Goal: Task Accomplishment & Management: Manage account settings

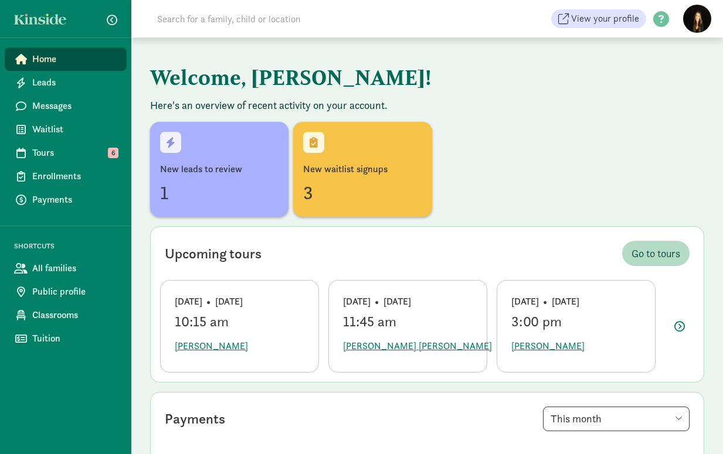
click at [285, 20] on input at bounding box center [314, 18] width 329 height 23
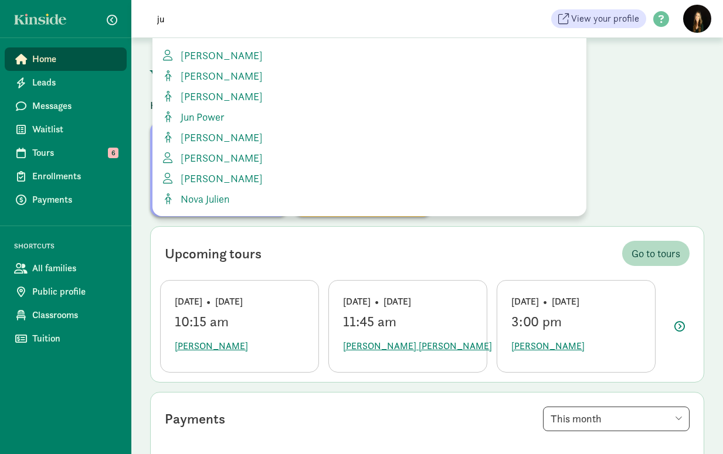
type input "j"
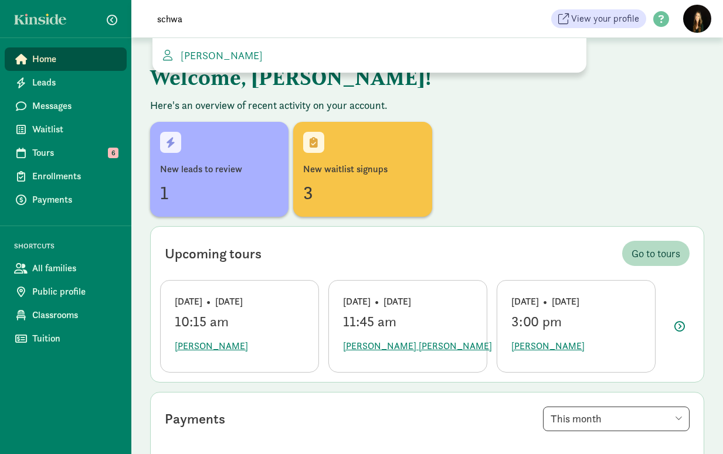
type input "schwa"
click at [211, 47] on div "[PERSON_NAME]" at bounding box center [369, 55] width 434 height 35
click at [211, 62] on link "[PERSON_NAME]" at bounding box center [369, 55] width 415 height 16
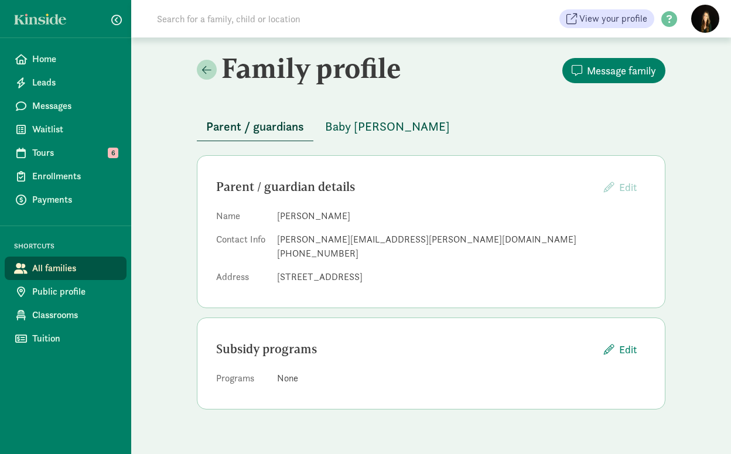
click at [376, 130] on span "Baby [PERSON_NAME]" at bounding box center [387, 126] width 125 height 19
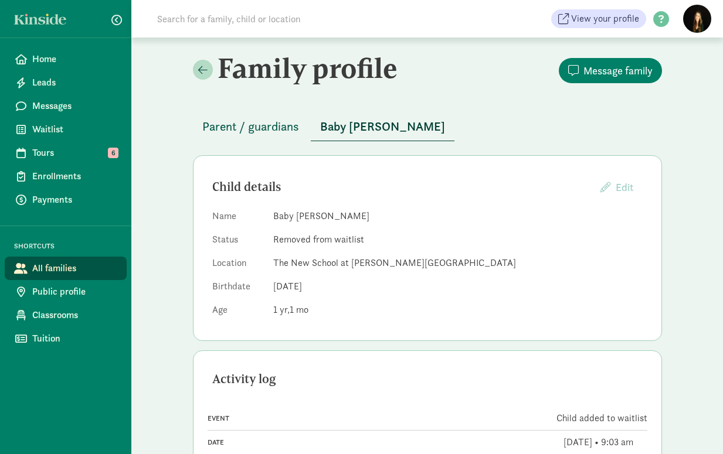
click at [289, 137] on button "Parent / guardians" at bounding box center [250, 127] width 115 height 28
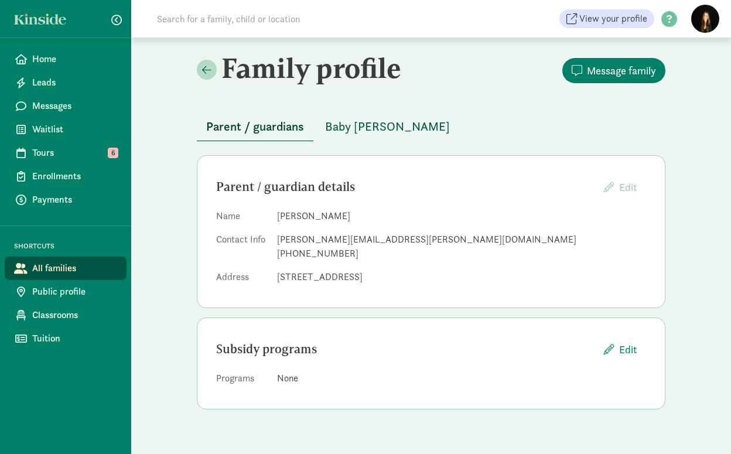
click at [408, 125] on span "Baby [PERSON_NAME]" at bounding box center [387, 126] width 125 height 19
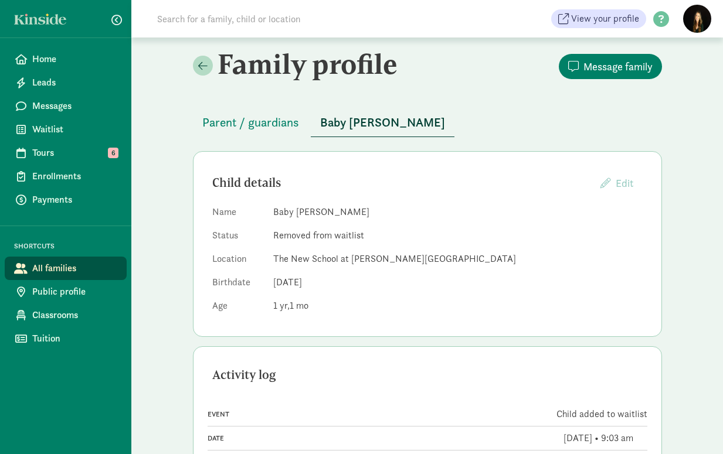
scroll to position [3, 0]
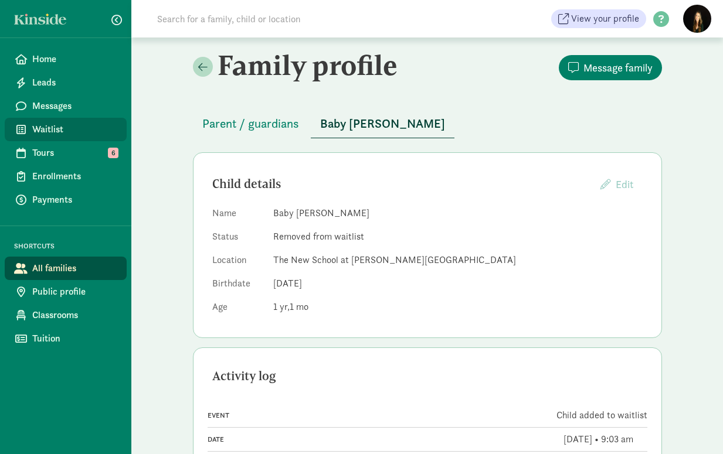
click at [40, 128] on span "Waitlist" at bounding box center [74, 129] width 85 height 14
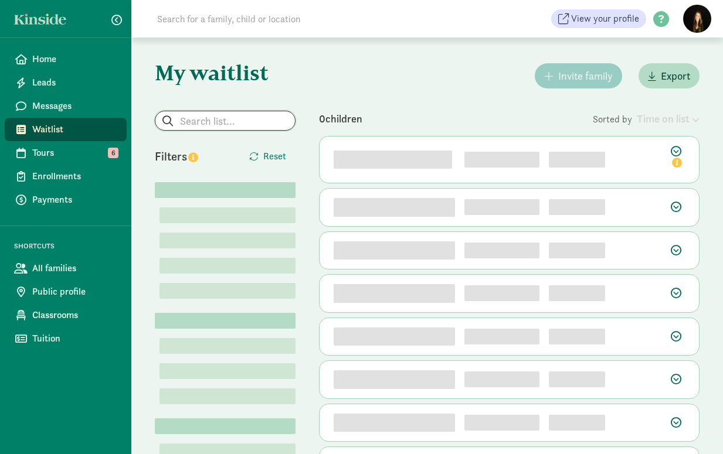
click at [265, 124] on input "search" at bounding box center [224, 120] width 139 height 19
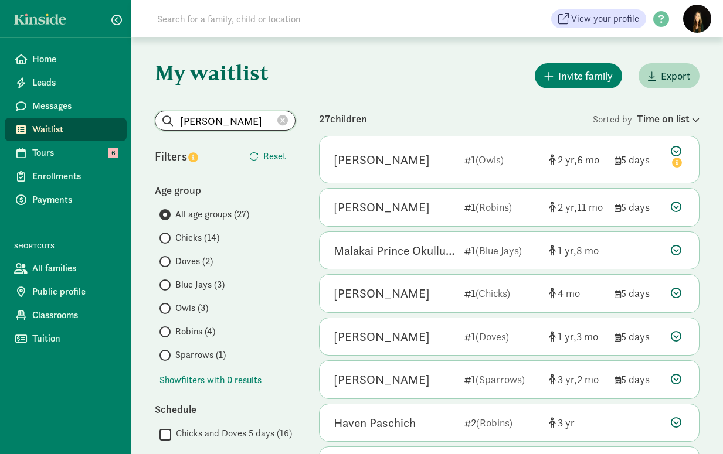
type input "schwartz"
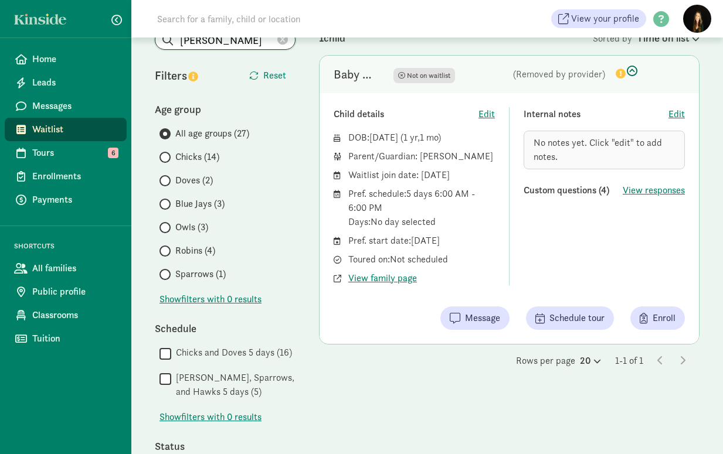
scroll to position [81, 0]
click at [629, 71] on icon at bounding box center [625, 73] width 23 height 14
click at [632, 68] on icon at bounding box center [625, 73] width 23 height 14
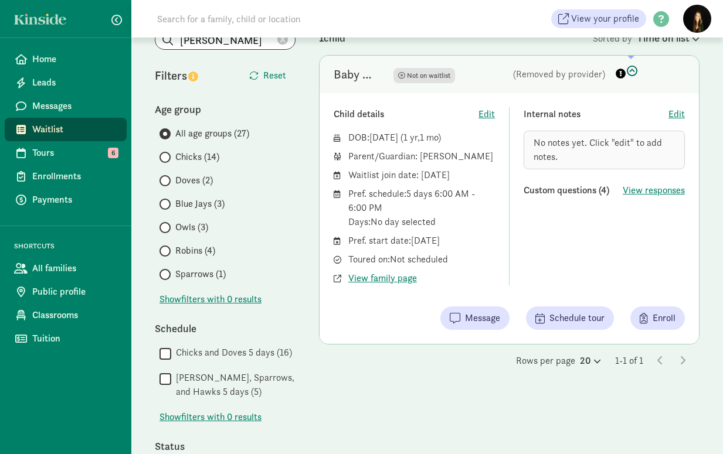
click at [607, 67] on div "Baby Battisti- Schwartz Not on waitlist Not on waitlist (Removed by provider)" at bounding box center [508, 75] width 379 height 38
click at [622, 74] on icon "info" at bounding box center [620, 74] width 10 height 10
click at [649, 77] on div at bounding box center [637, 74] width 47 height 17
click at [644, 195] on span "View responses" at bounding box center [653, 190] width 62 height 14
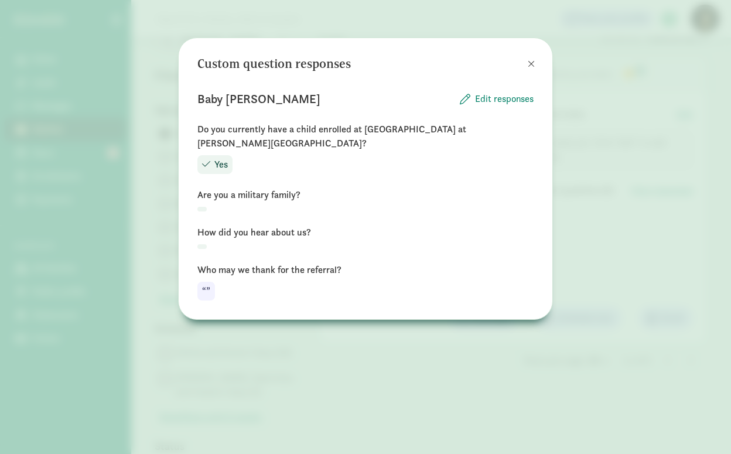
click at [534, 61] on span at bounding box center [531, 63] width 7 height 9
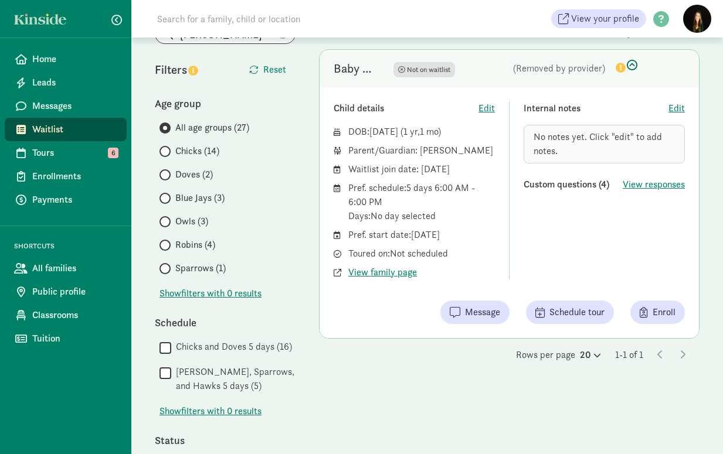
scroll to position [86, 0]
click at [398, 280] on span "View family page" at bounding box center [382, 273] width 69 height 14
click at [68, 67] on link "Home" at bounding box center [66, 58] width 122 height 23
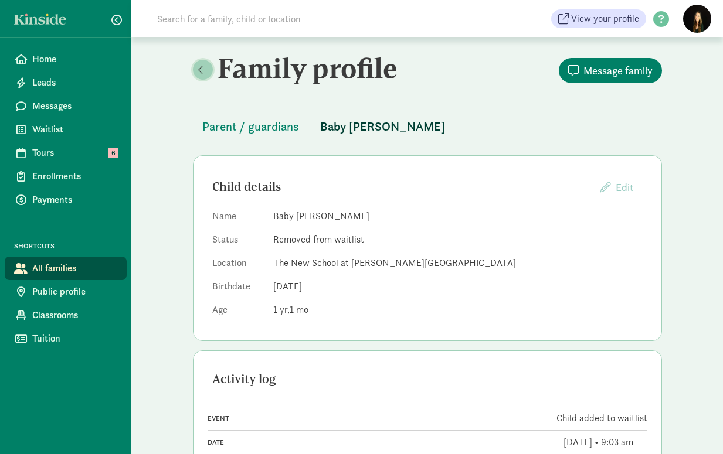
click at [206, 63] on link at bounding box center [203, 70] width 20 height 20
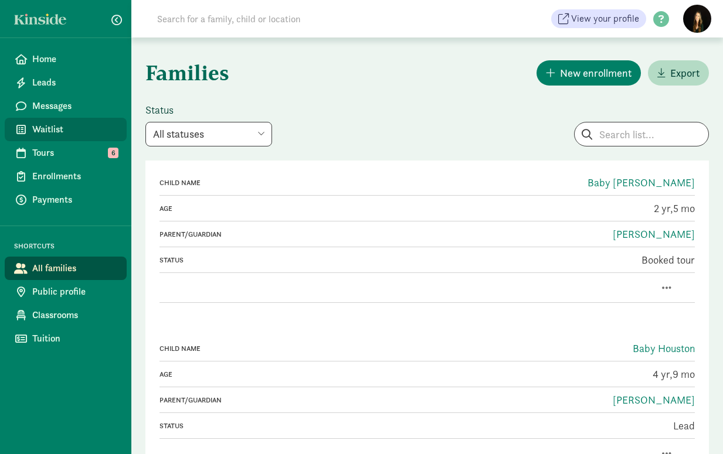
click at [47, 131] on span "Waitlist" at bounding box center [74, 129] width 85 height 14
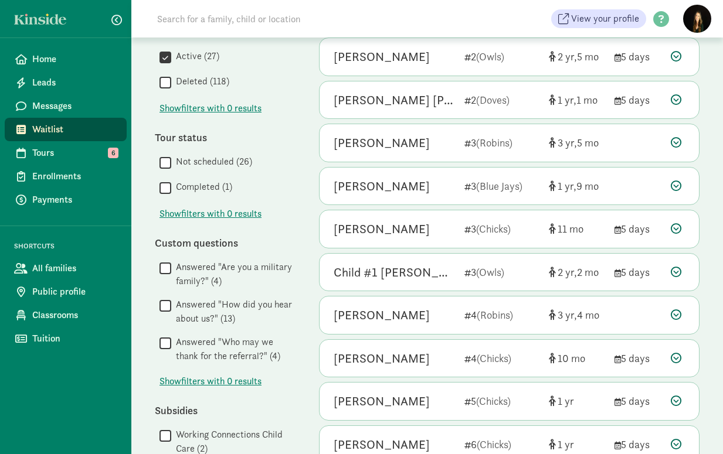
scroll to position [588, 0]
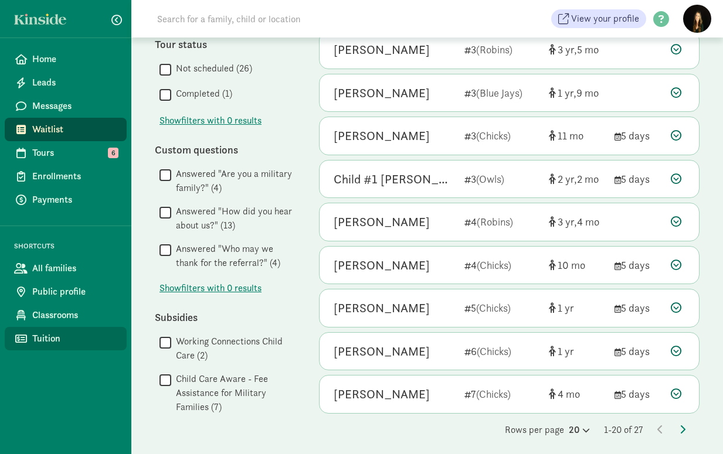
click at [32, 332] on span "Tuition" at bounding box center [74, 339] width 85 height 14
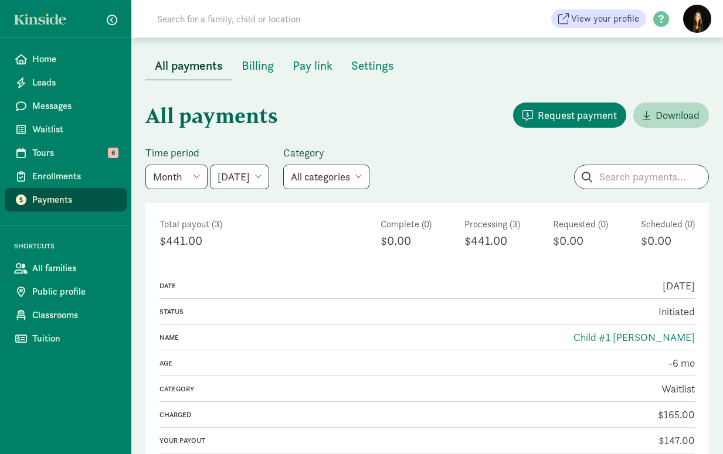
select select "year"
select select "2025-01-01"
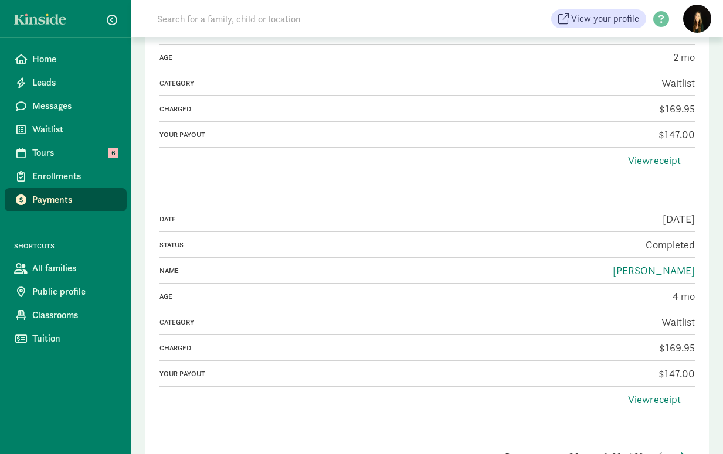
scroll to position [4635, 0]
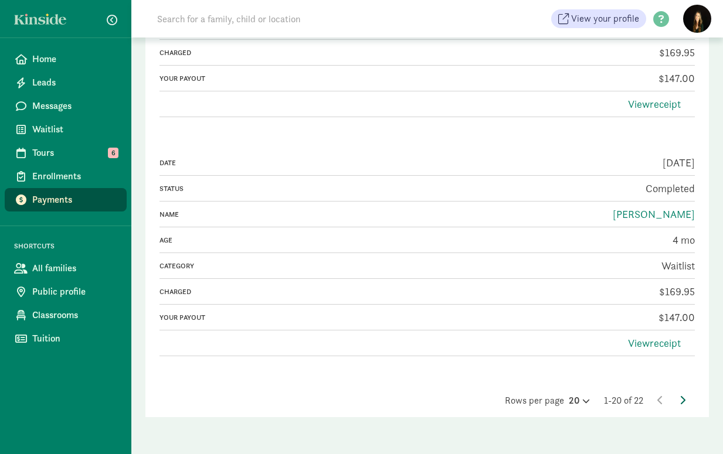
click at [682, 396] on icon at bounding box center [682, 400] width 6 height 9
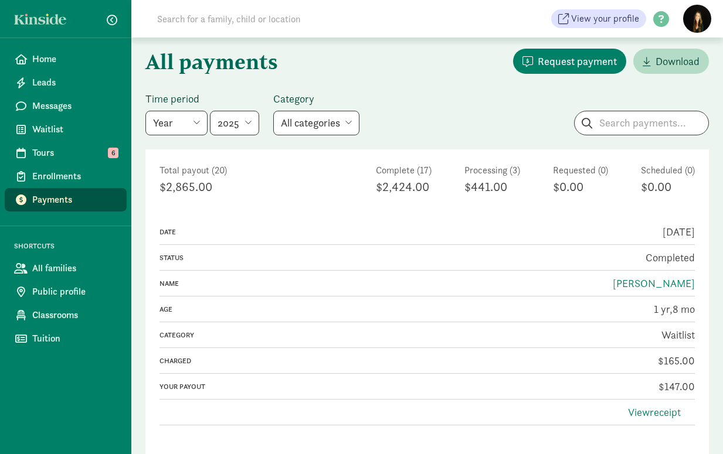
scroll to position [0, 0]
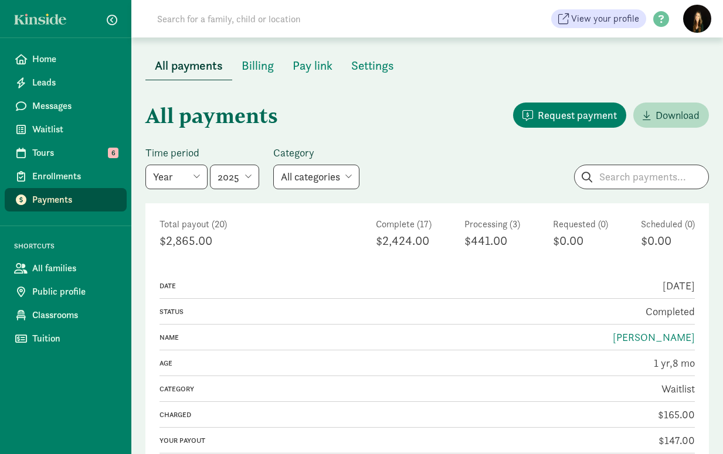
select select "custom"
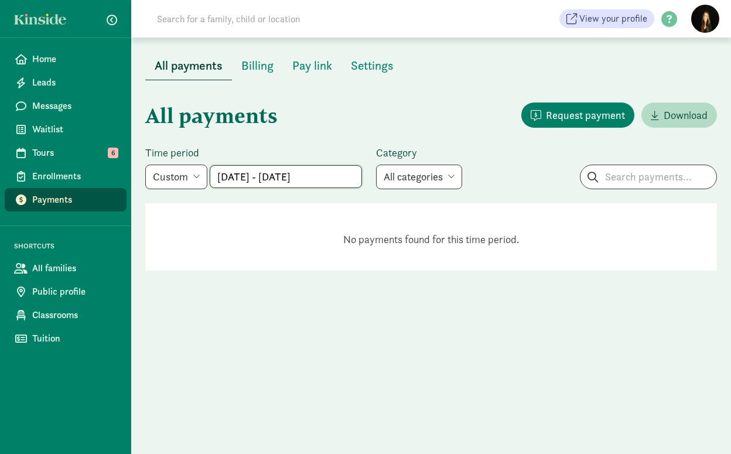
click at [231, 175] on input "Aug 31, 2025 - Sep 29, 2025" at bounding box center [285, 177] width 151 height 22
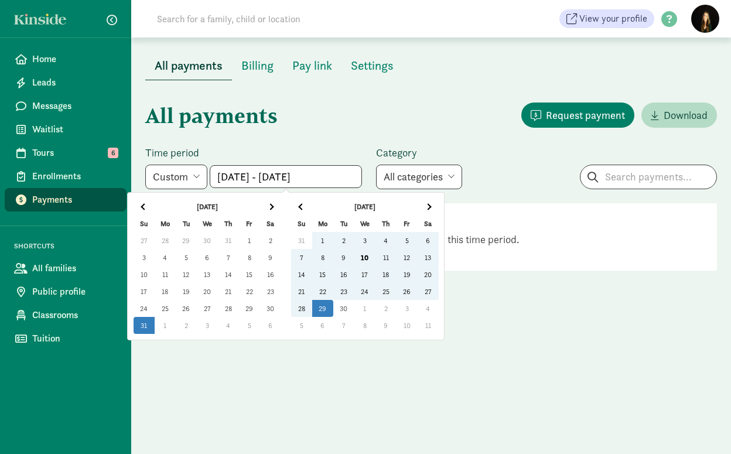
click at [145, 205] on span at bounding box center [144, 206] width 6 height 6
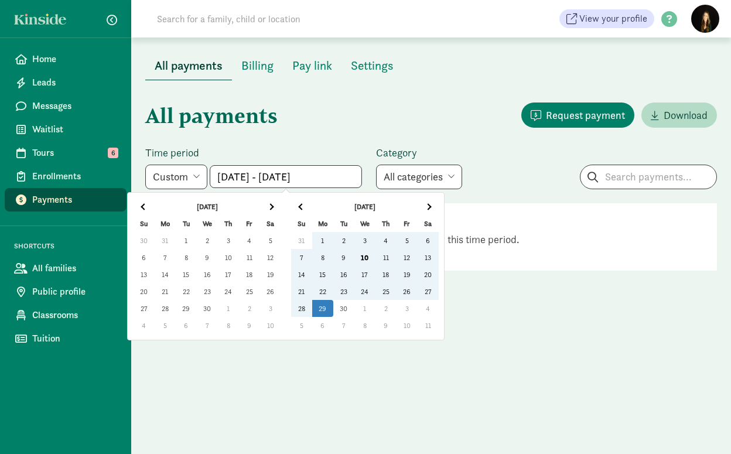
click at [145, 205] on span at bounding box center [144, 206] width 6 height 6
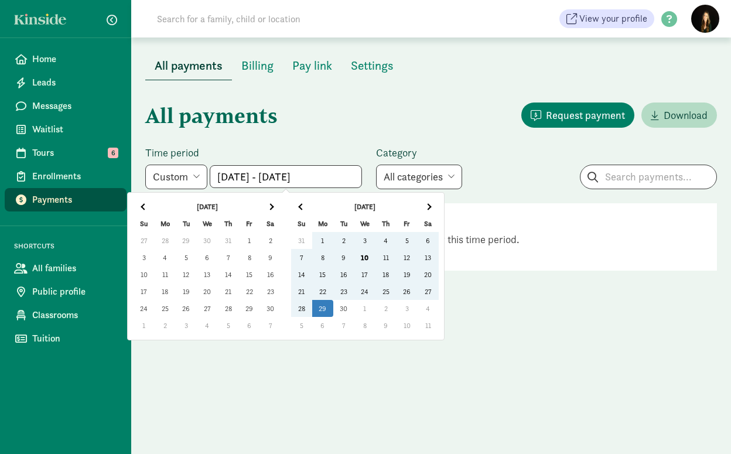
click at [145, 205] on span at bounding box center [144, 206] width 6 height 6
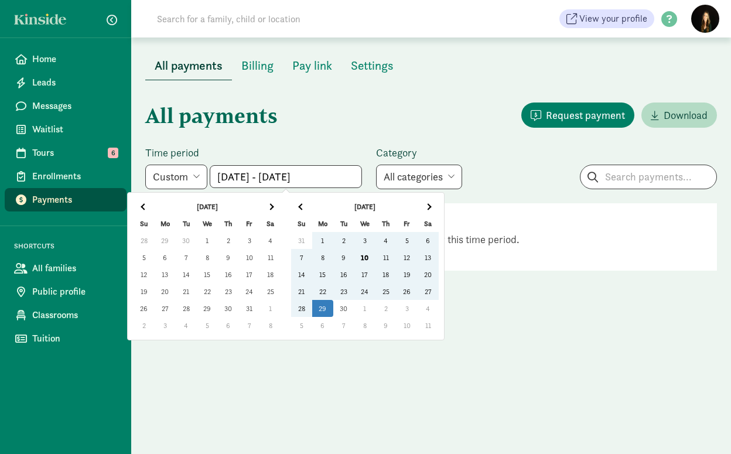
click at [211, 238] on td "1" at bounding box center [207, 240] width 21 height 17
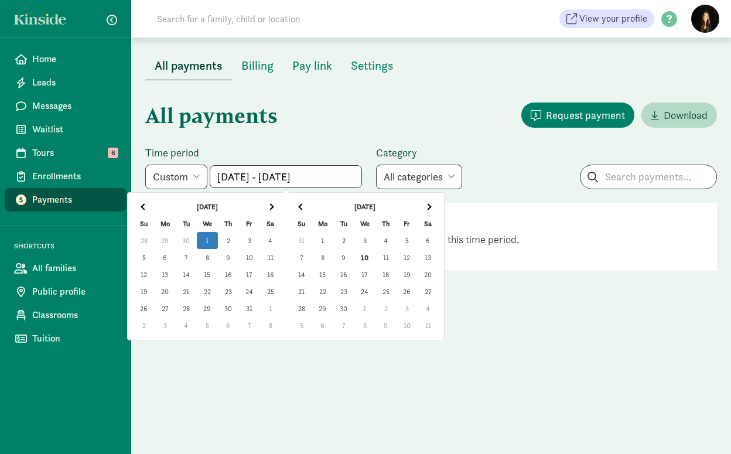
click at [305, 204] on th at bounding box center [301, 206] width 21 height 17
type input "May 01, 2024 - Jul 01, 2025"
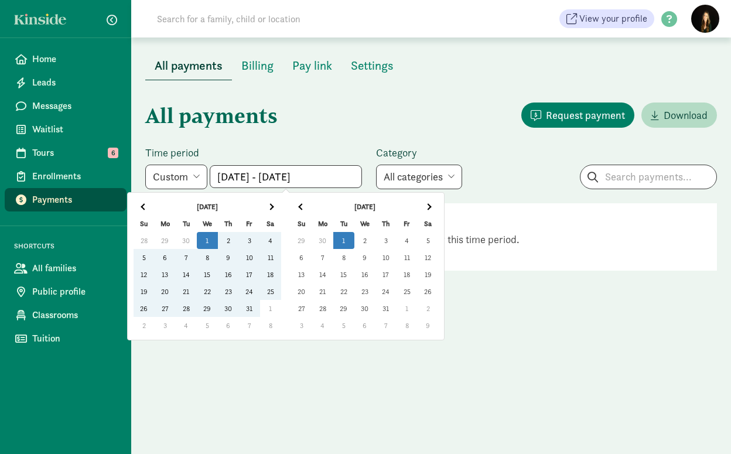
click at [347, 240] on td "1" at bounding box center [343, 240] width 21 height 17
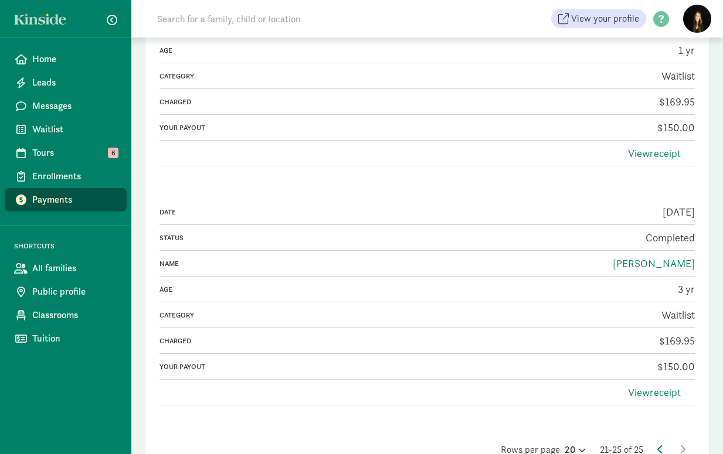
scroll to position [1080, 0]
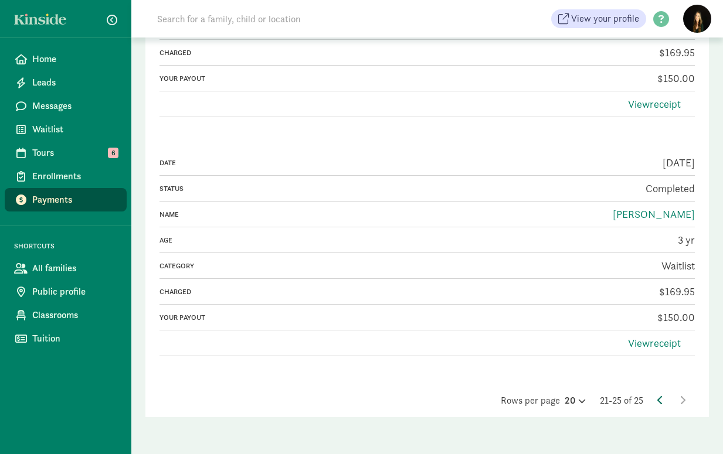
click at [659, 401] on icon at bounding box center [660, 400] width 6 height 9
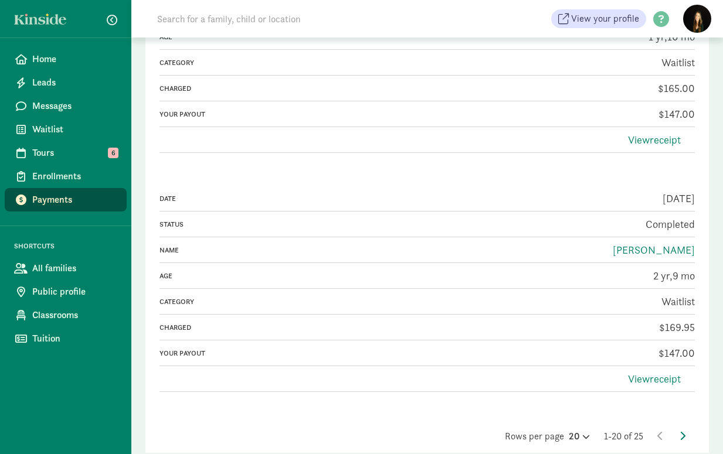
scroll to position [4635, 0]
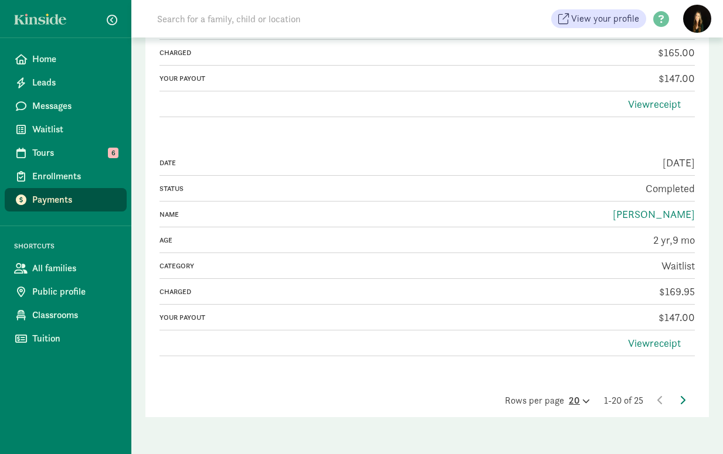
click at [572, 400] on div "20" at bounding box center [578, 401] width 21 height 14
click at [534, 373] on div "50" at bounding box center [551, 375] width 56 height 14
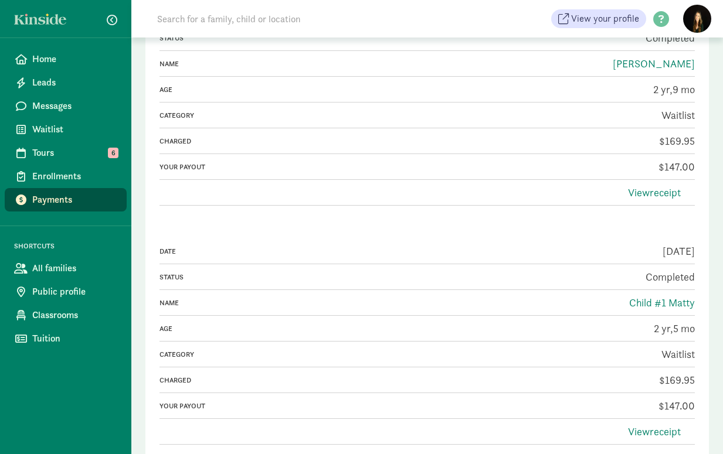
scroll to position [4816, 0]
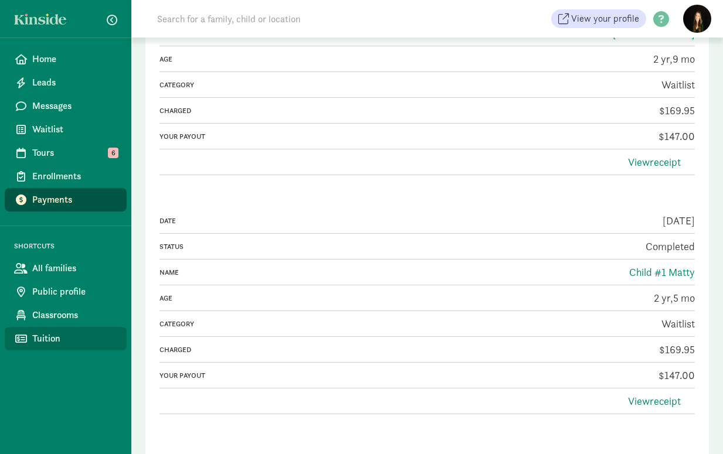
click at [68, 337] on span "Tuition" at bounding box center [74, 339] width 85 height 14
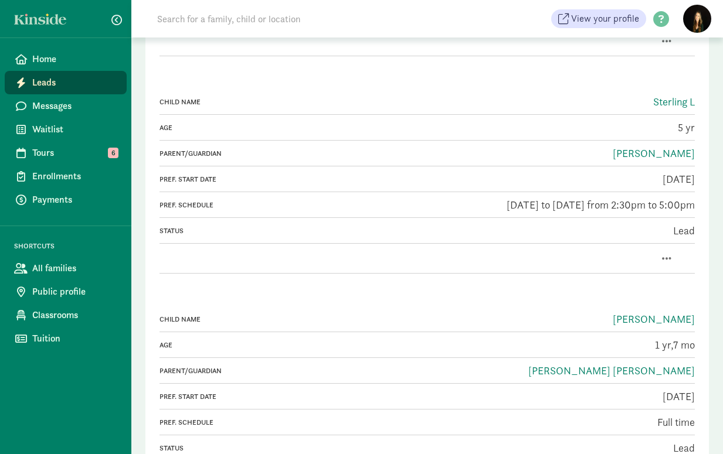
scroll to position [2066, 0]
click at [665, 152] on link "Kaitlyn Reilly" at bounding box center [653, 152] width 82 height 13
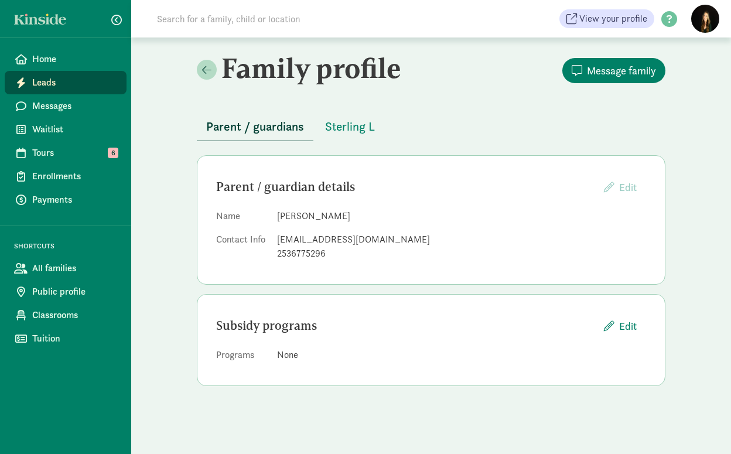
click at [414, 222] on dd "Kaitlyn Reilly" at bounding box center [461, 216] width 369 height 14
click at [356, 131] on span "Sterling L" at bounding box center [350, 126] width 50 height 19
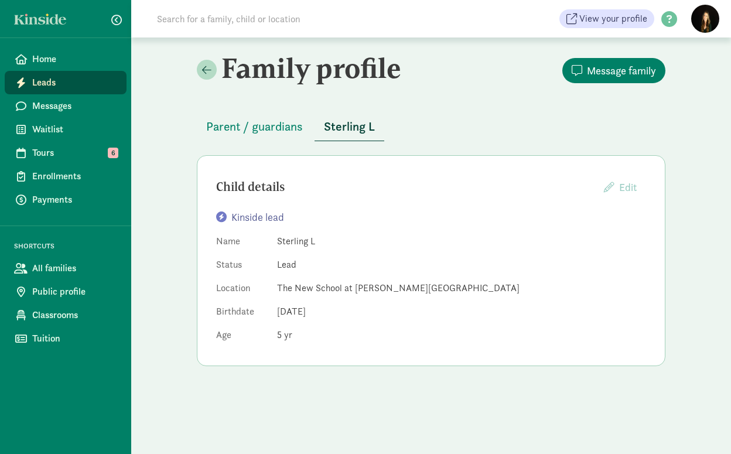
click at [396, 236] on dd "Sterling L" at bounding box center [461, 241] width 369 height 14
click at [222, 218] on icon at bounding box center [223, 217] width 15 height 11
click at [288, 222] on div "Kinside lead" at bounding box center [431, 217] width 430 height 16
click at [400, 294] on dd "The New School at Chambers Bay" at bounding box center [461, 288] width 369 height 14
click at [343, 341] on dd "5" at bounding box center [461, 335] width 369 height 14
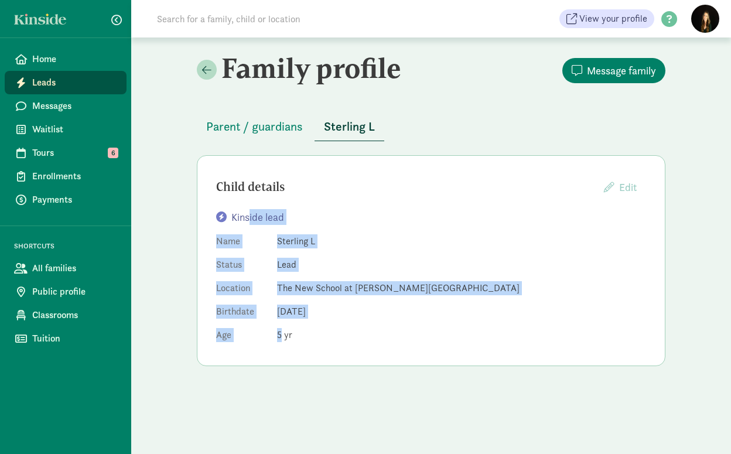
drag, startPoint x: 295, startPoint y: 334, endPoint x: 247, endPoint y: 213, distance: 130.7
click at [247, 213] on div "Kinside lead Name Sterling L Status Lead Location The New School at Chambers Ba…" at bounding box center [431, 278] width 430 height 138
click at [344, 268] on dd "Lead" at bounding box center [461, 265] width 369 height 14
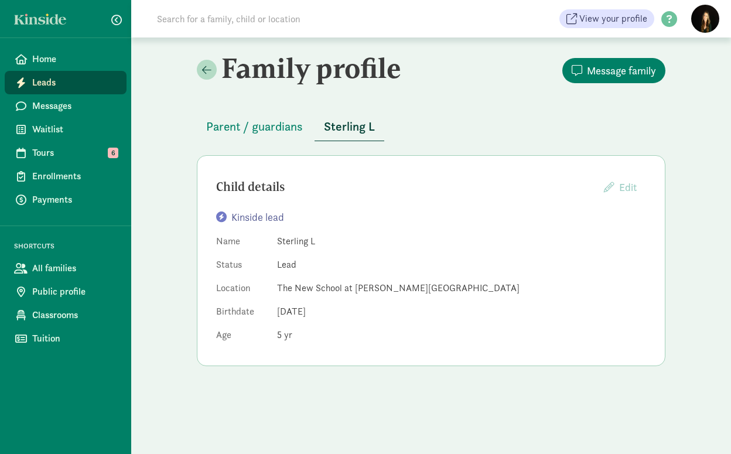
click at [387, 335] on dd "5" at bounding box center [461, 335] width 369 height 14
click at [294, 337] on dd "5" at bounding box center [461, 335] width 369 height 14
click at [293, 336] on dd "5" at bounding box center [461, 335] width 369 height 14
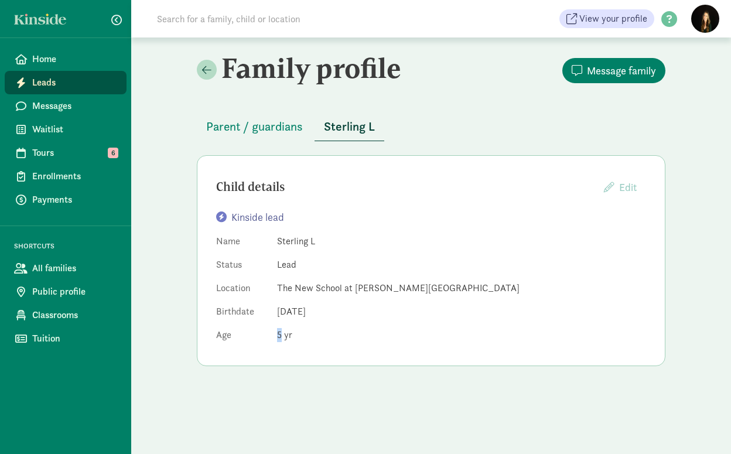
click at [293, 336] on dd "5" at bounding box center [461, 335] width 369 height 14
click at [250, 353] on div "Child details Edit Providers cannot edit children whose parents have created a …" at bounding box center [431, 260] width 469 height 211
click at [409, 122] on div "Parent / guardians Sterling L" at bounding box center [431, 119] width 469 height 43
click at [263, 135] on span "Parent / guardians" at bounding box center [254, 126] width 97 height 19
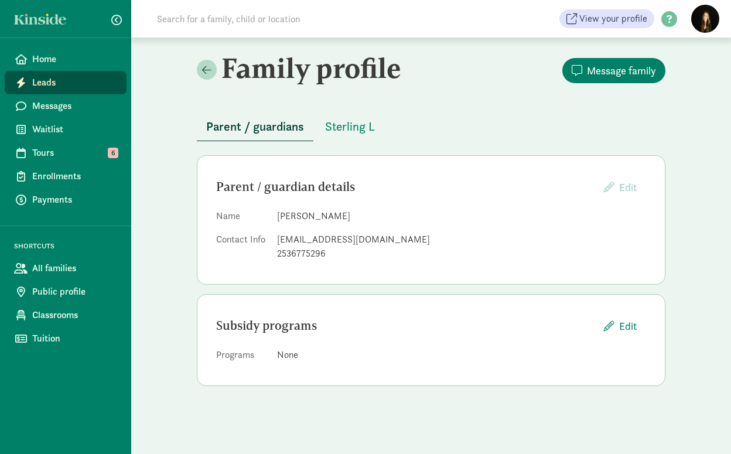
click at [370, 224] on dl "Name Kaitlyn Reilly Contact Info kkddr25@gmail.com 2536775296" at bounding box center [431, 237] width 430 height 56
click at [76, 103] on span "Messages" at bounding box center [74, 106] width 85 height 14
